Goal: Find specific page/section: Find specific page/section

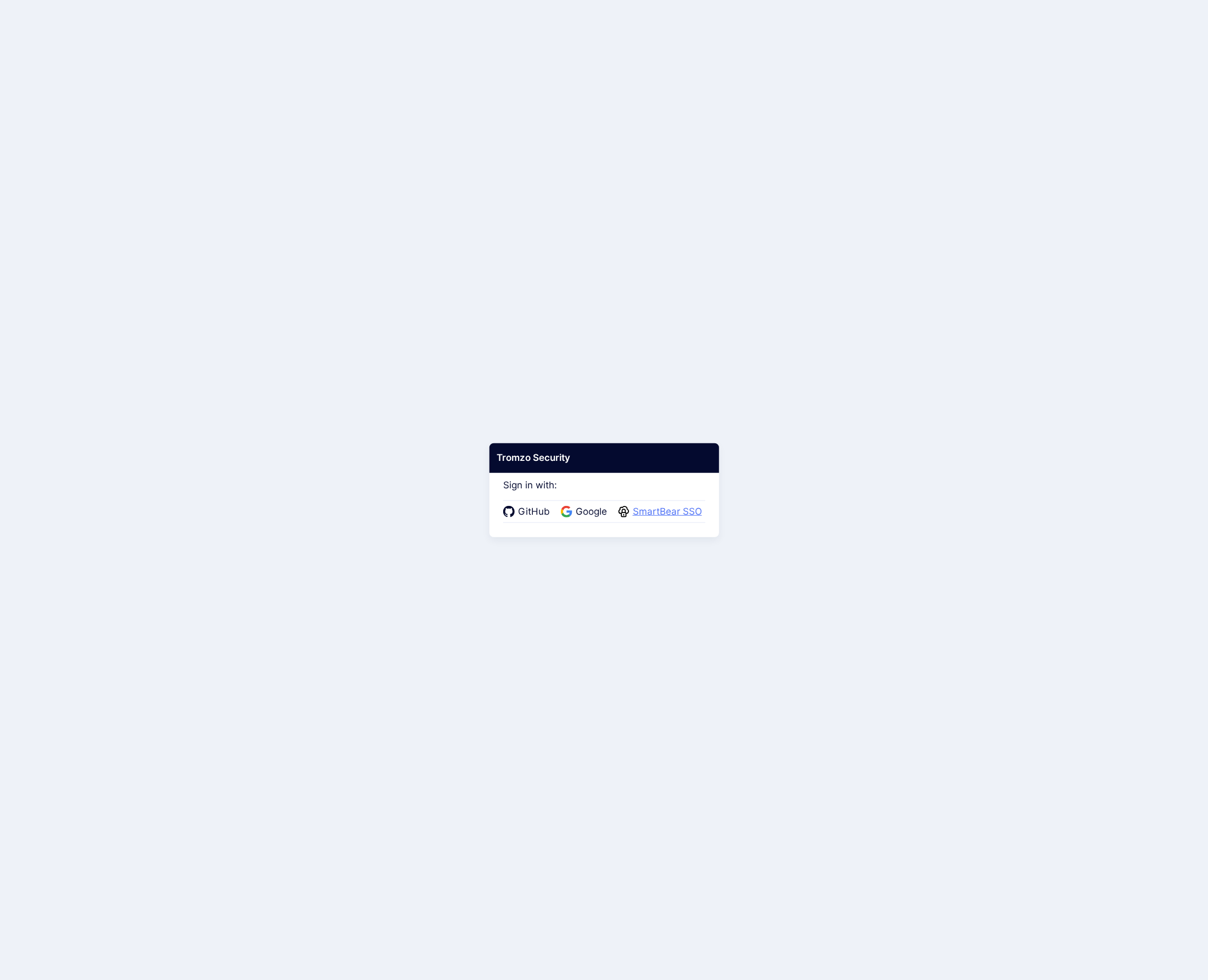
click at [632, 511] on span "SmartBear SSO" at bounding box center [667, 512] width 76 height 14
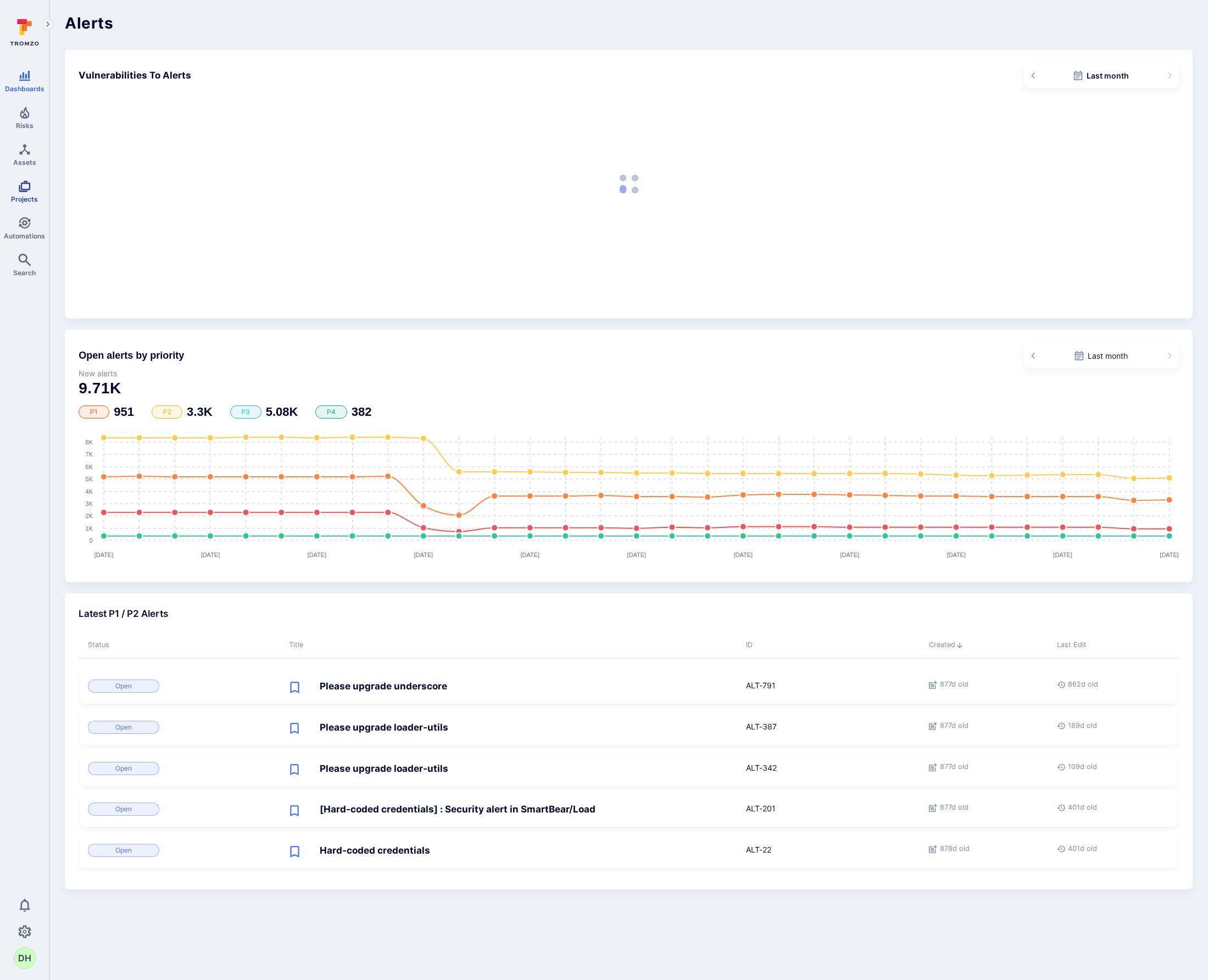
click at [32, 194] on link "Projects" at bounding box center [24, 191] width 49 height 32
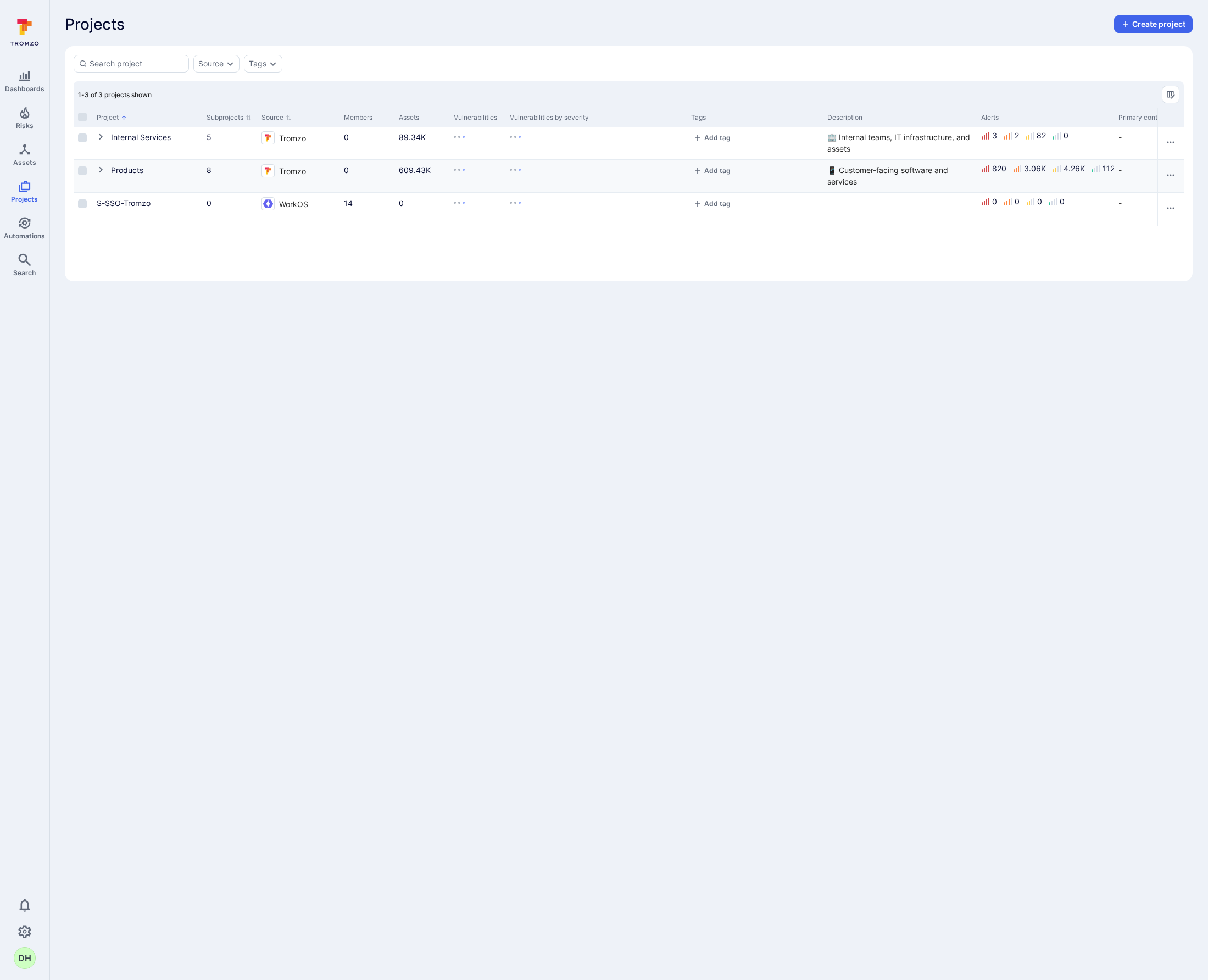
click at [101, 171] on icon "Cell for Project" at bounding box center [101, 170] width 4 height 6
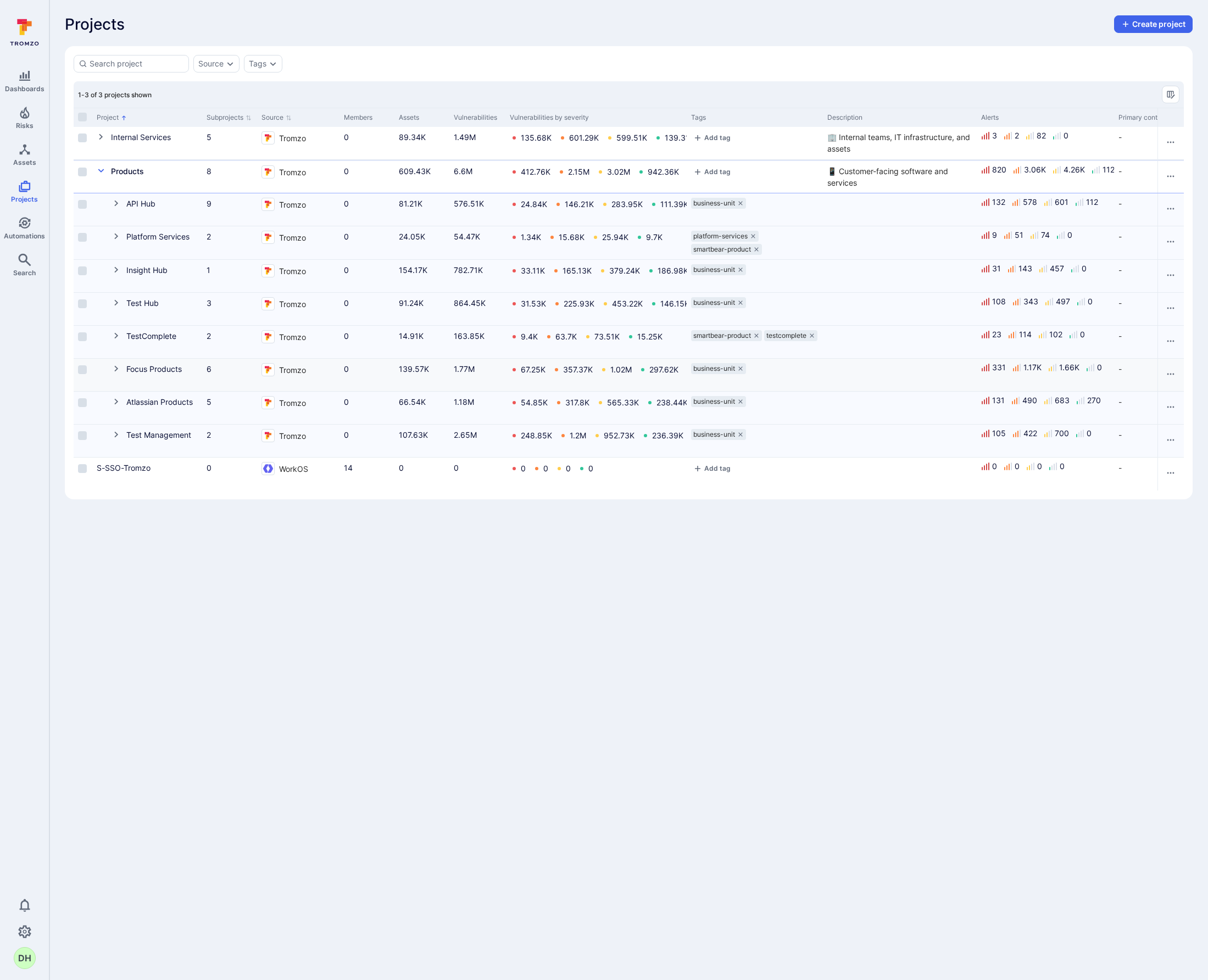
click at [115, 372] on icon "Cell for Project" at bounding box center [116, 369] width 4 height 6
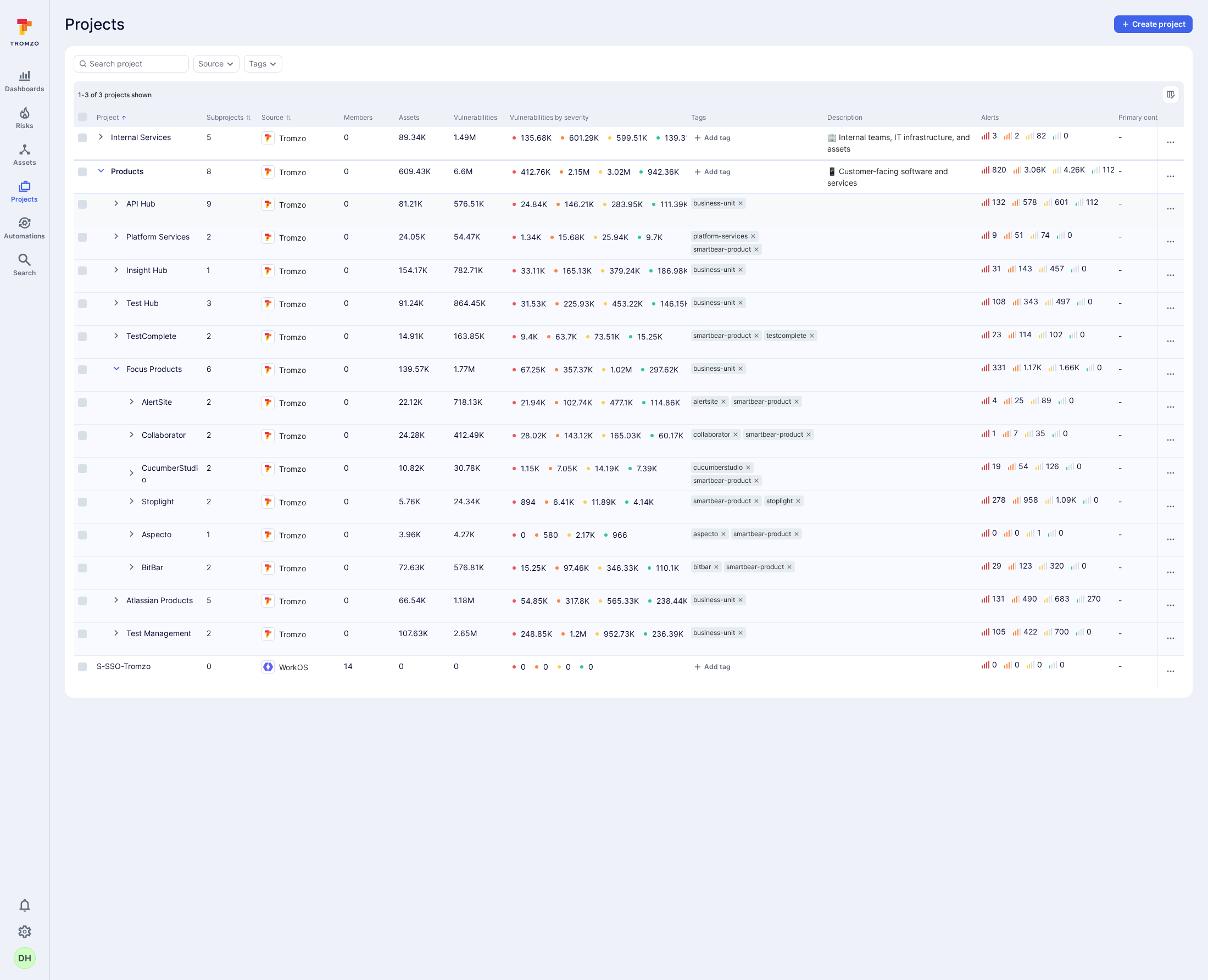
click at [115, 202] on icon "Cell for Project" at bounding box center [116, 204] width 9 height 9
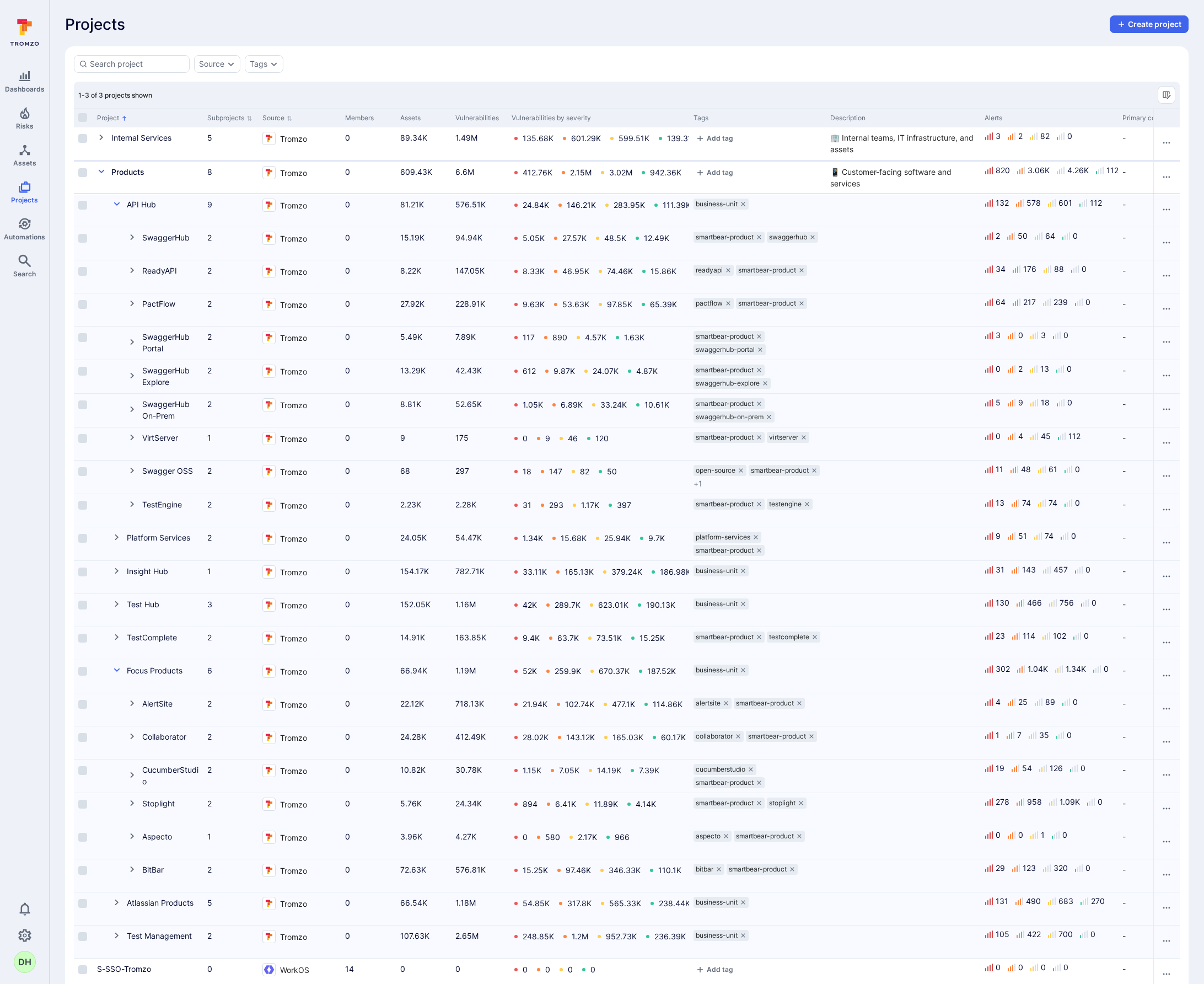
click at [598, 47] on div "Source Tags 1-3 of 3 projects shown Project Subprojects Source Members Assets V…" at bounding box center [627, 523] width 1124 height 954
click at [132, 238] on icon "Cell for Project" at bounding box center [132, 237] width 9 height 9
click at [132, 239] on icon "Cell for Project" at bounding box center [132, 237] width 9 height 9
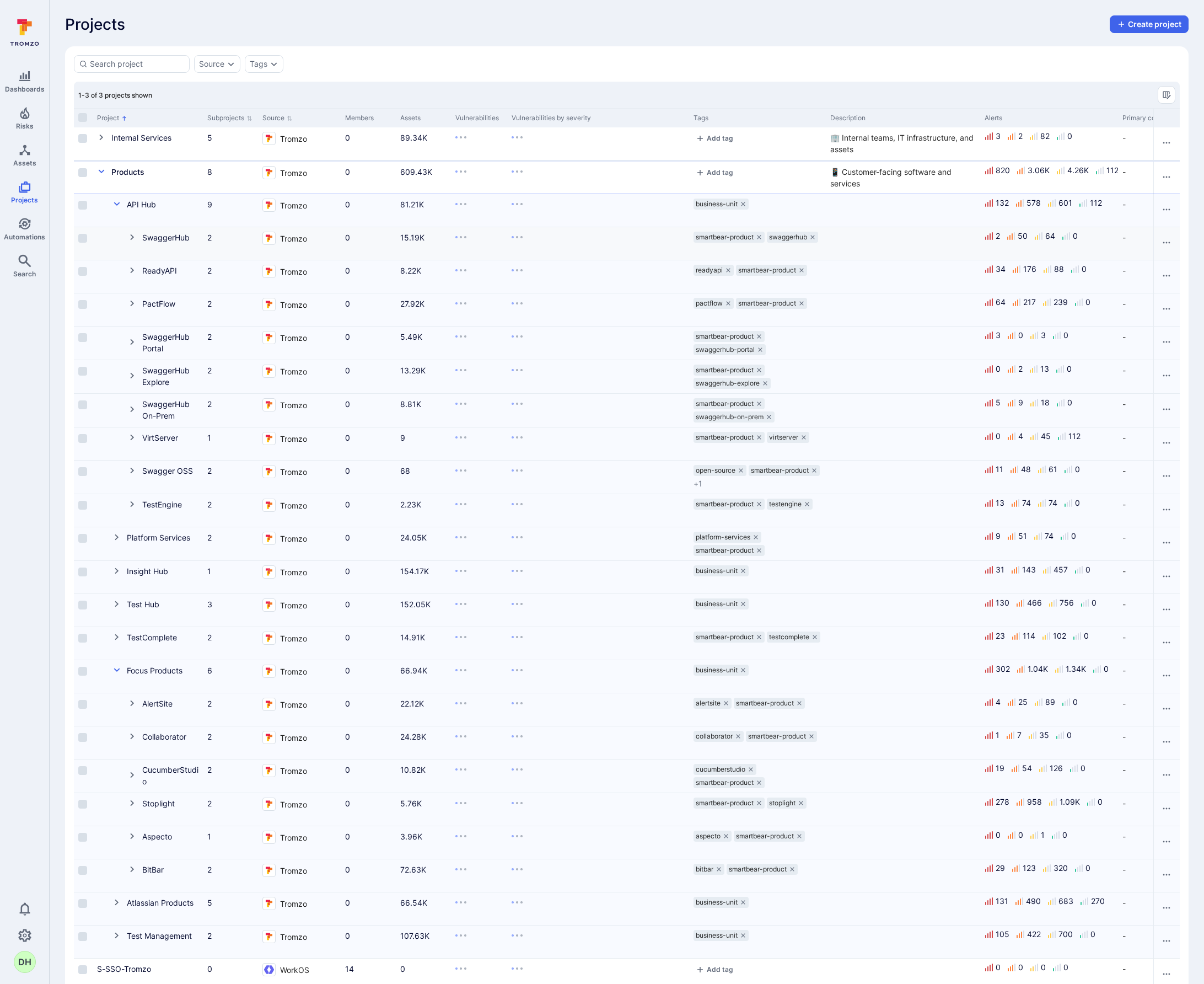
click at [132, 240] on icon "Cell for Project" at bounding box center [132, 237] width 9 height 9
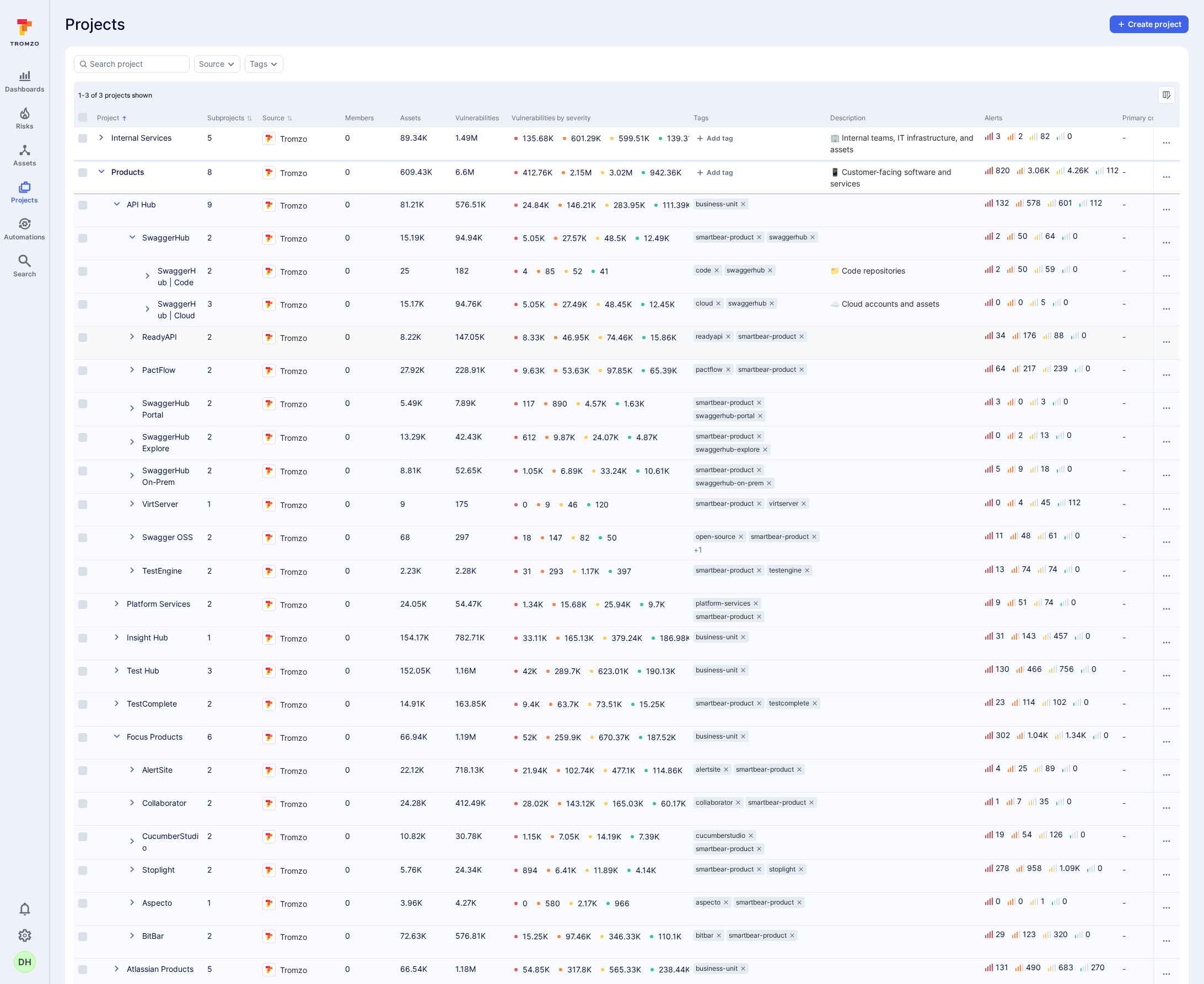
click at [131, 336] on icon "Cell for Project" at bounding box center [132, 337] width 9 height 9
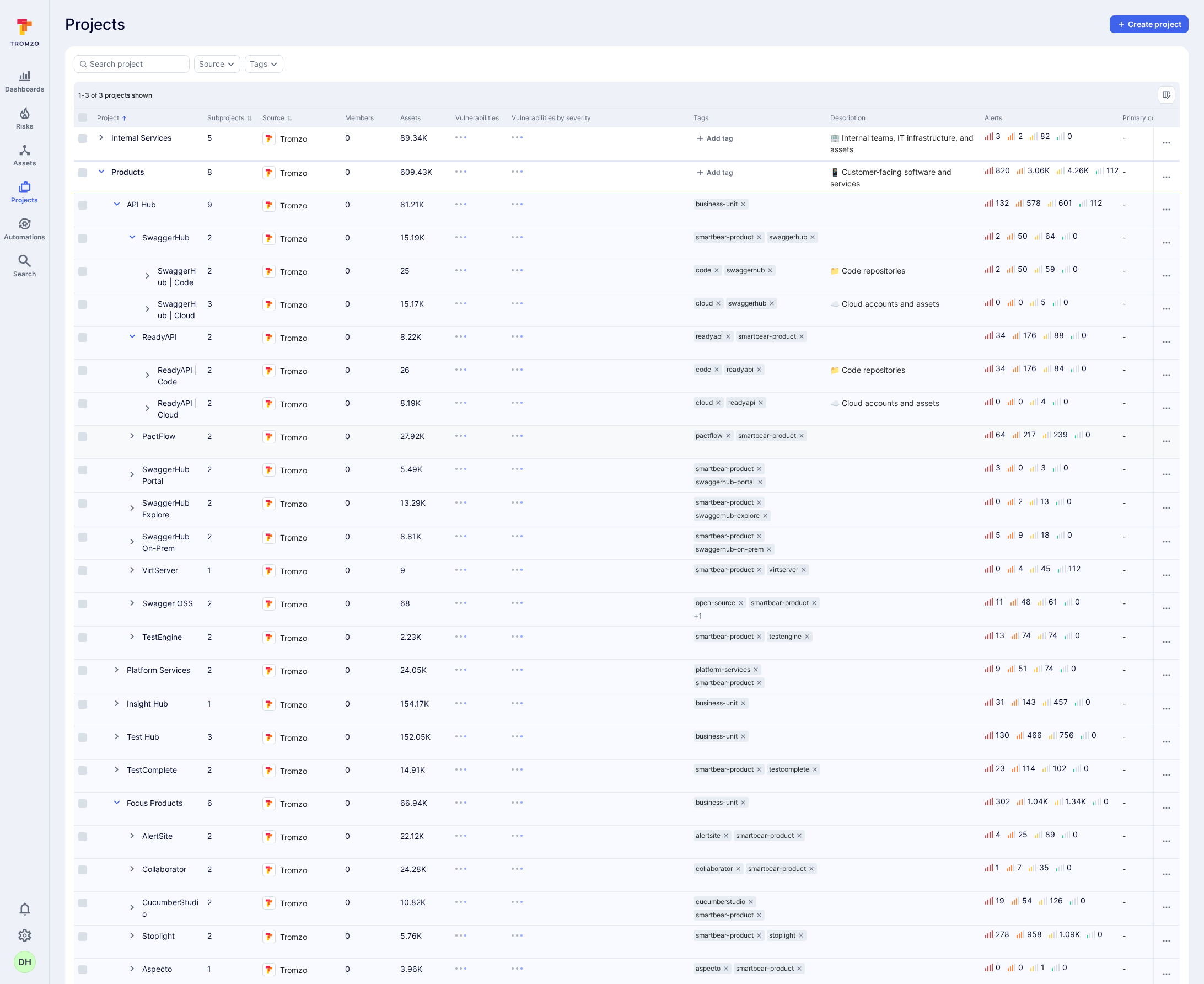
click at [132, 437] on icon "Cell for Project" at bounding box center [132, 436] width 4 height 6
